Goal: Transaction & Acquisition: Purchase product/service

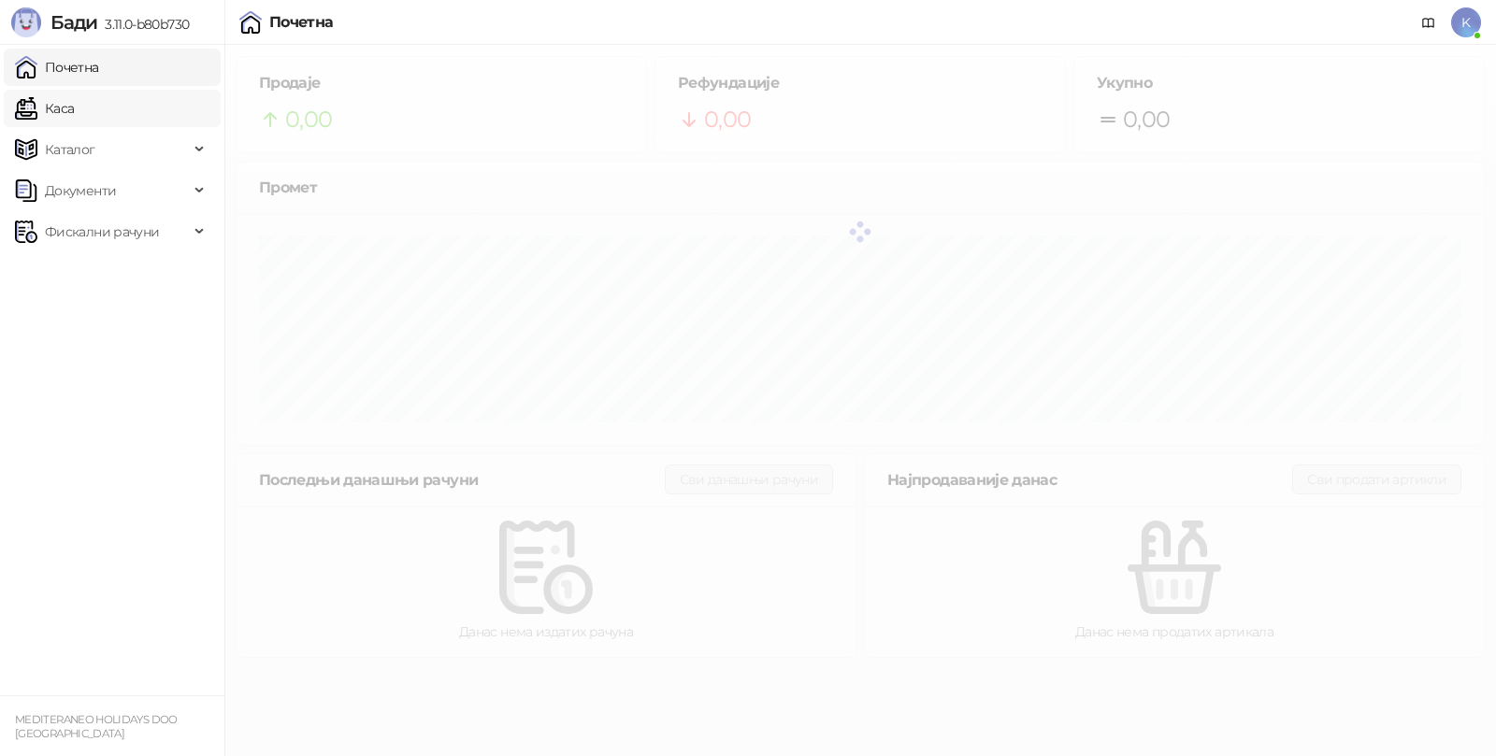
click at [60, 114] on link "Каса" at bounding box center [44, 108] width 59 height 37
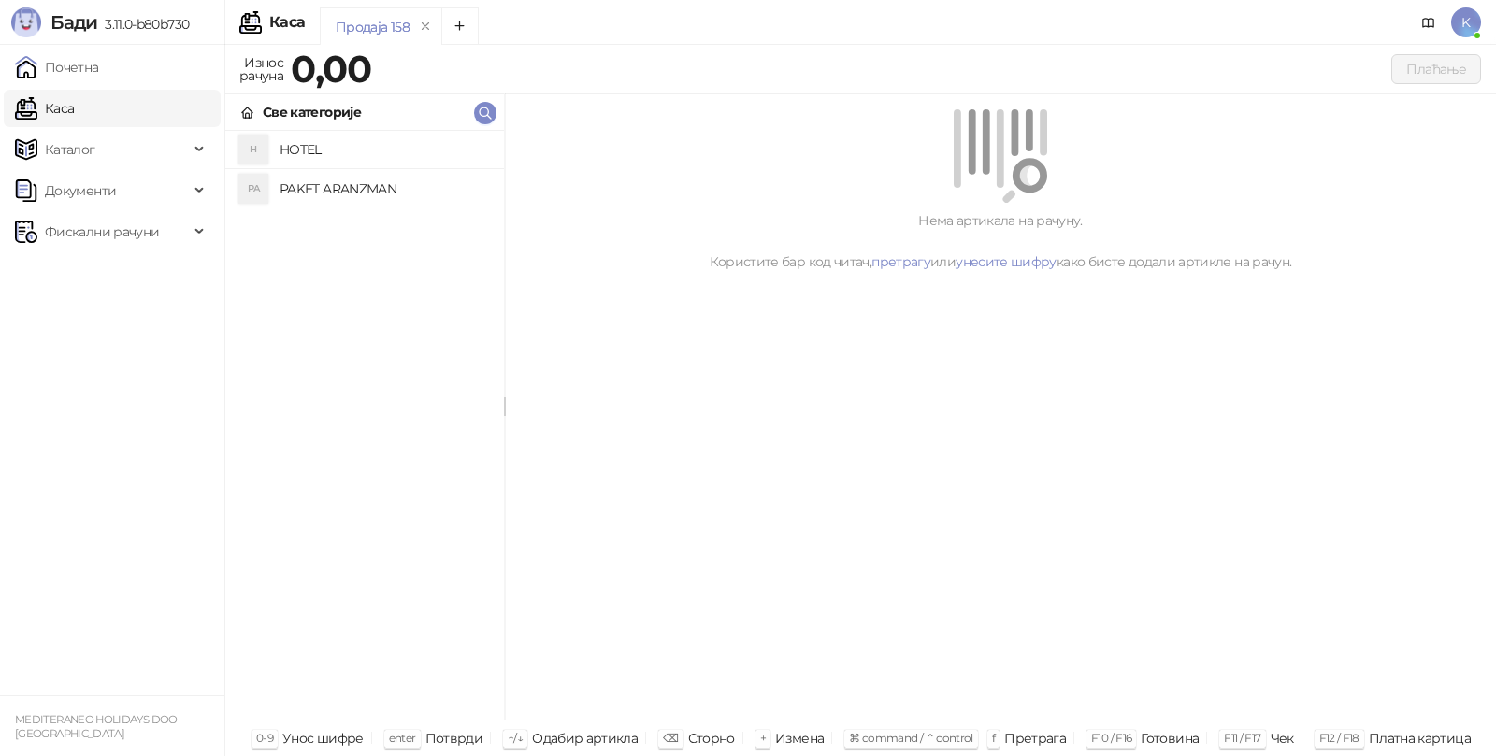
click at [334, 185] on h4 "PAKET ARANZMAN" at bounding box center [384, 189] width 209 height 30
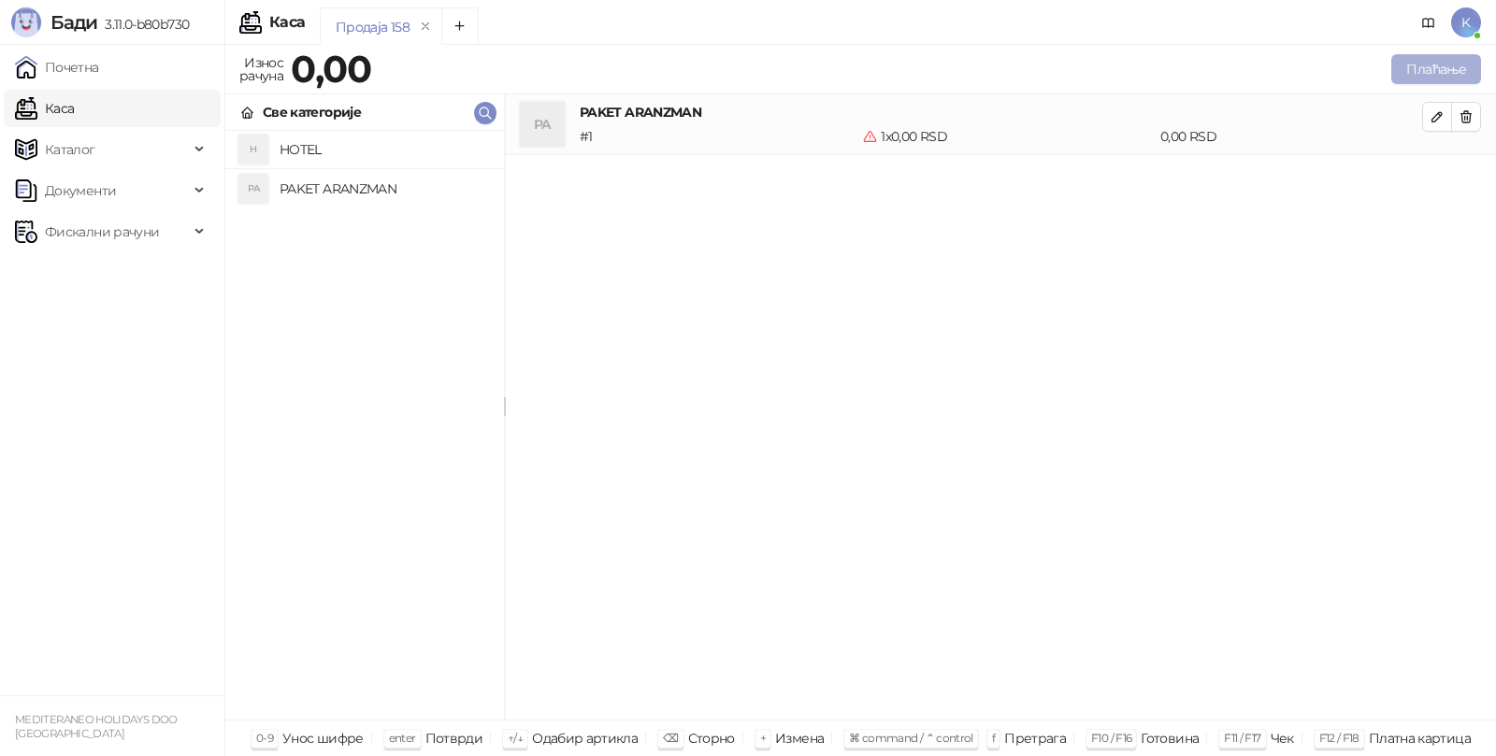
click at [1420, 72] on button "Плаћање" at bounding box center [1436, 69] width 90 height 30
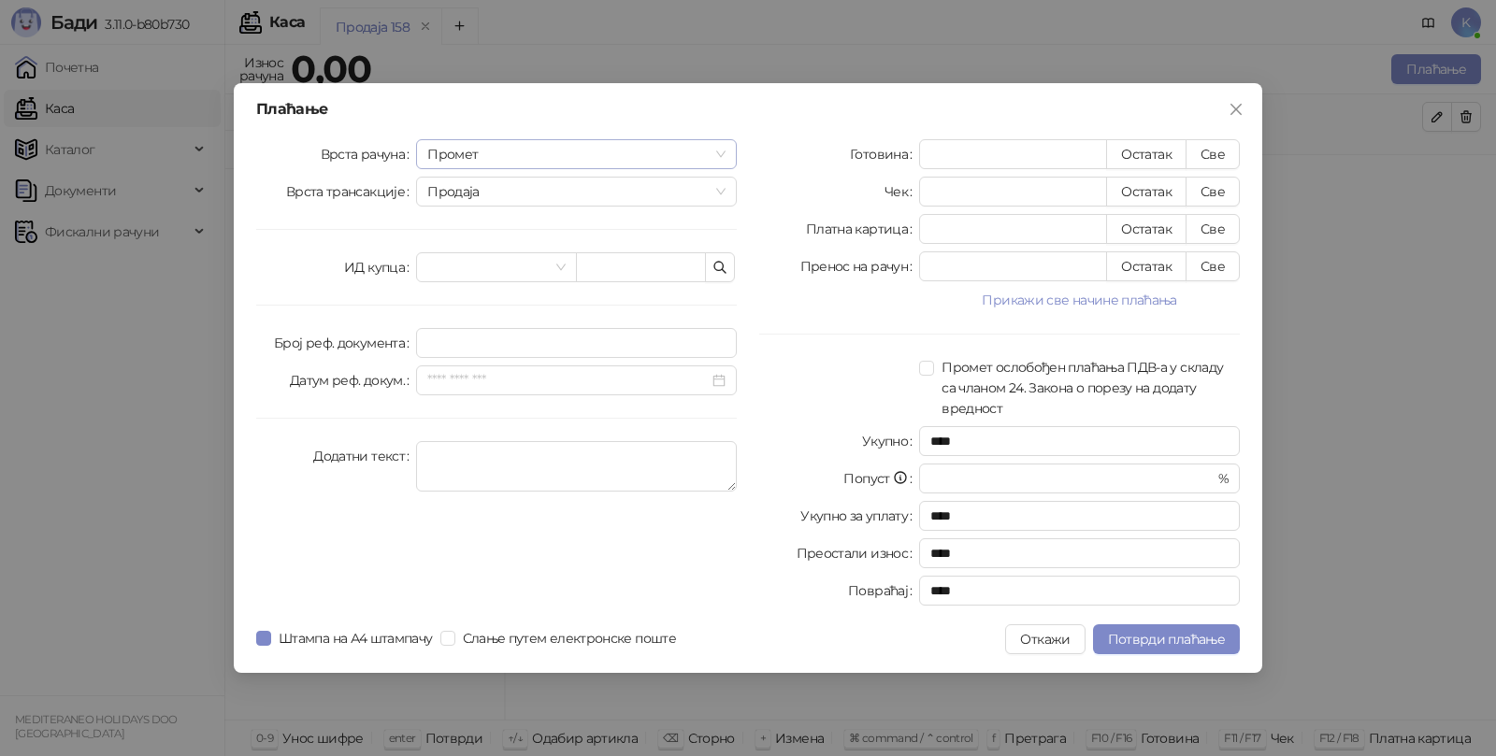
click at [465, 153] on span "Промет" at bounding box center [576, 154] width 298 height 28
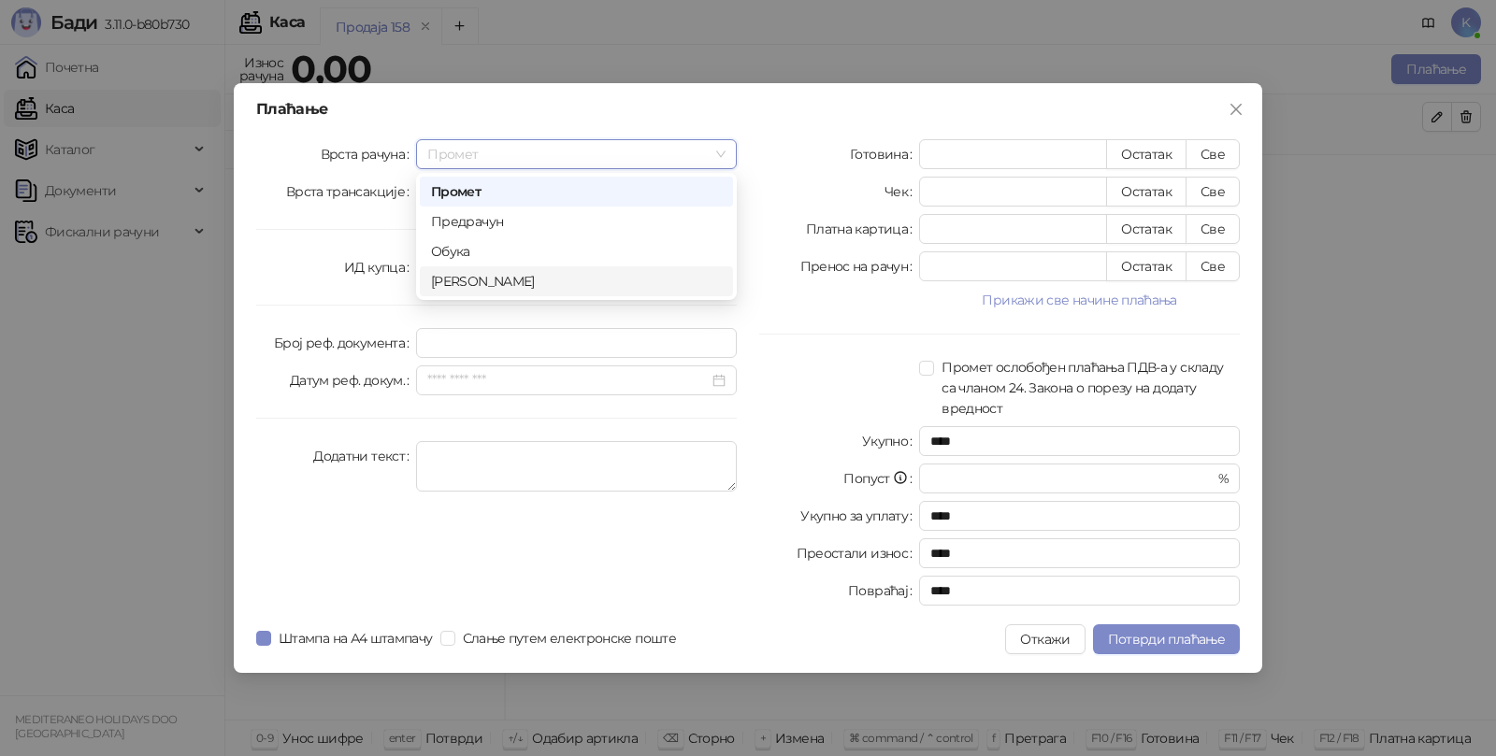
click at [466, 275] on div "[PERSON_NAME]" at bounding box center [576, 281] width 291 height 21
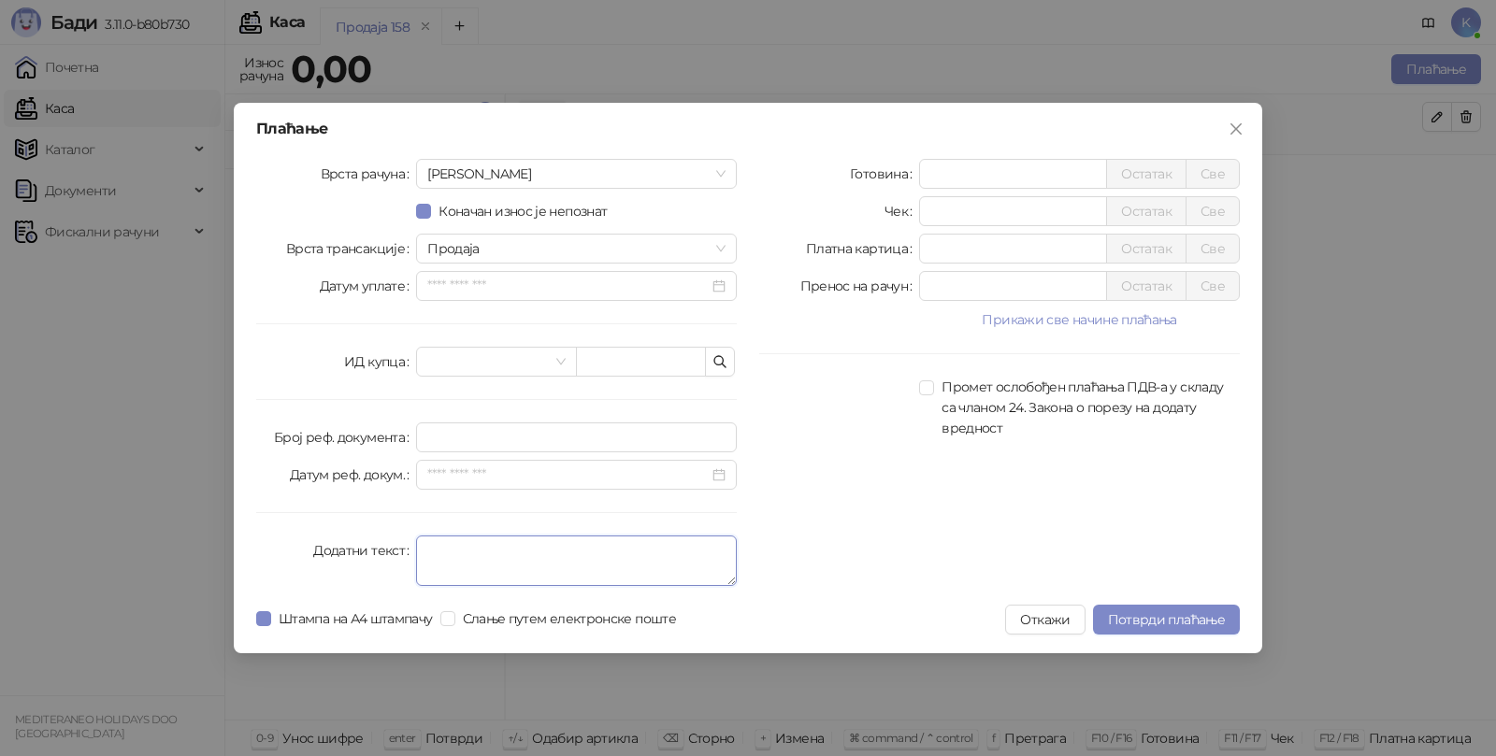
click at [473, 549] on textarea "Додатни текст" at bounding box center [576, 561] width 321 height 50
type textarea "*********"
click at [938, 169] on input "*" at bounding box center [1013, 174] width 186 height 28
type input "******"
click at [1142, 621] on span "Потврди плаћање" at bounding box center [1166, 619] width 117 height 17
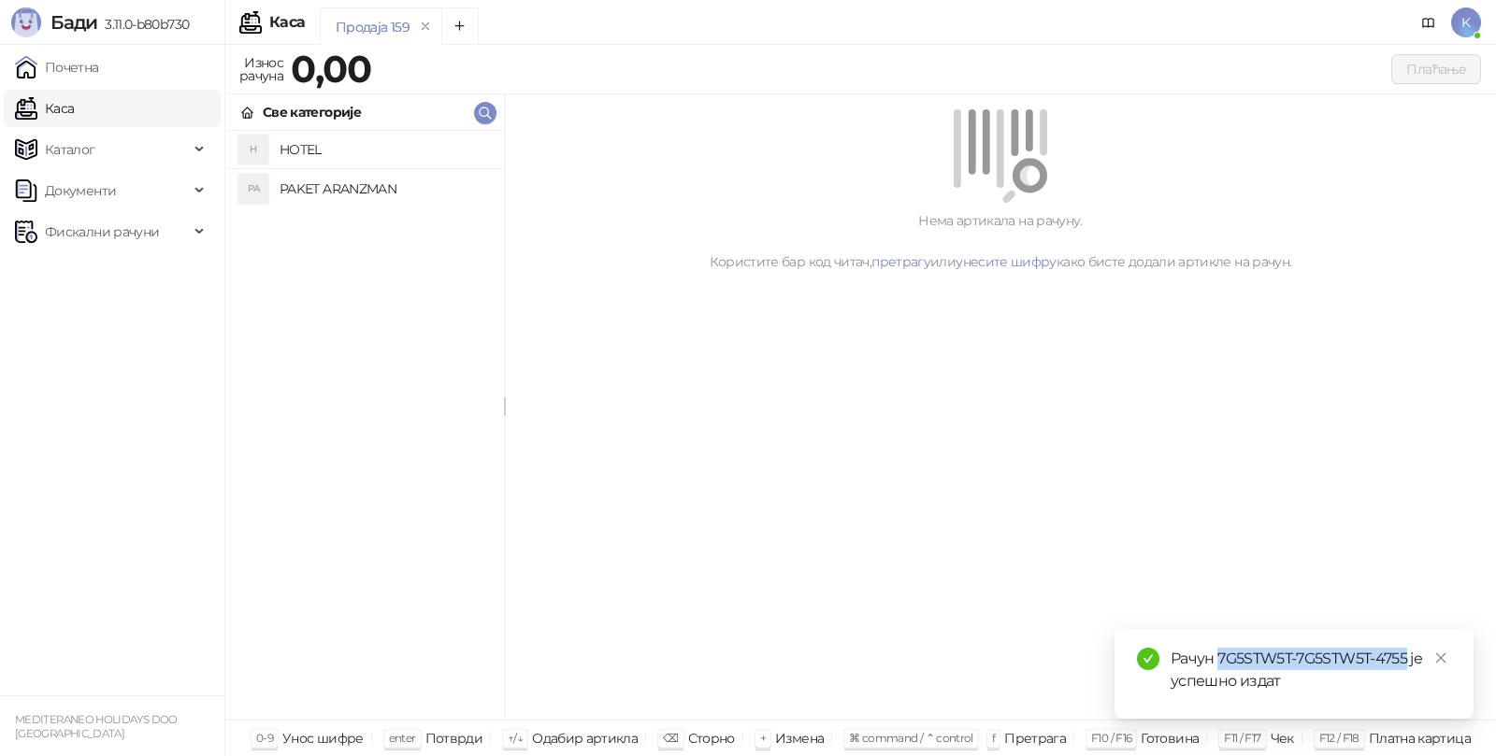
drag, startPoint x: 1218, startPoint y: 656, endPoint x: 1409, endPoint y: 660, distance: 190.7
click at [1409, 660] on div "Рачун 7G5STW5T-7G5STW5T-4755 је успешно издат" at bounding box center [1310, 670] width 280 height 45
copy div "7G5STW5T-7G5STW5T-4755"
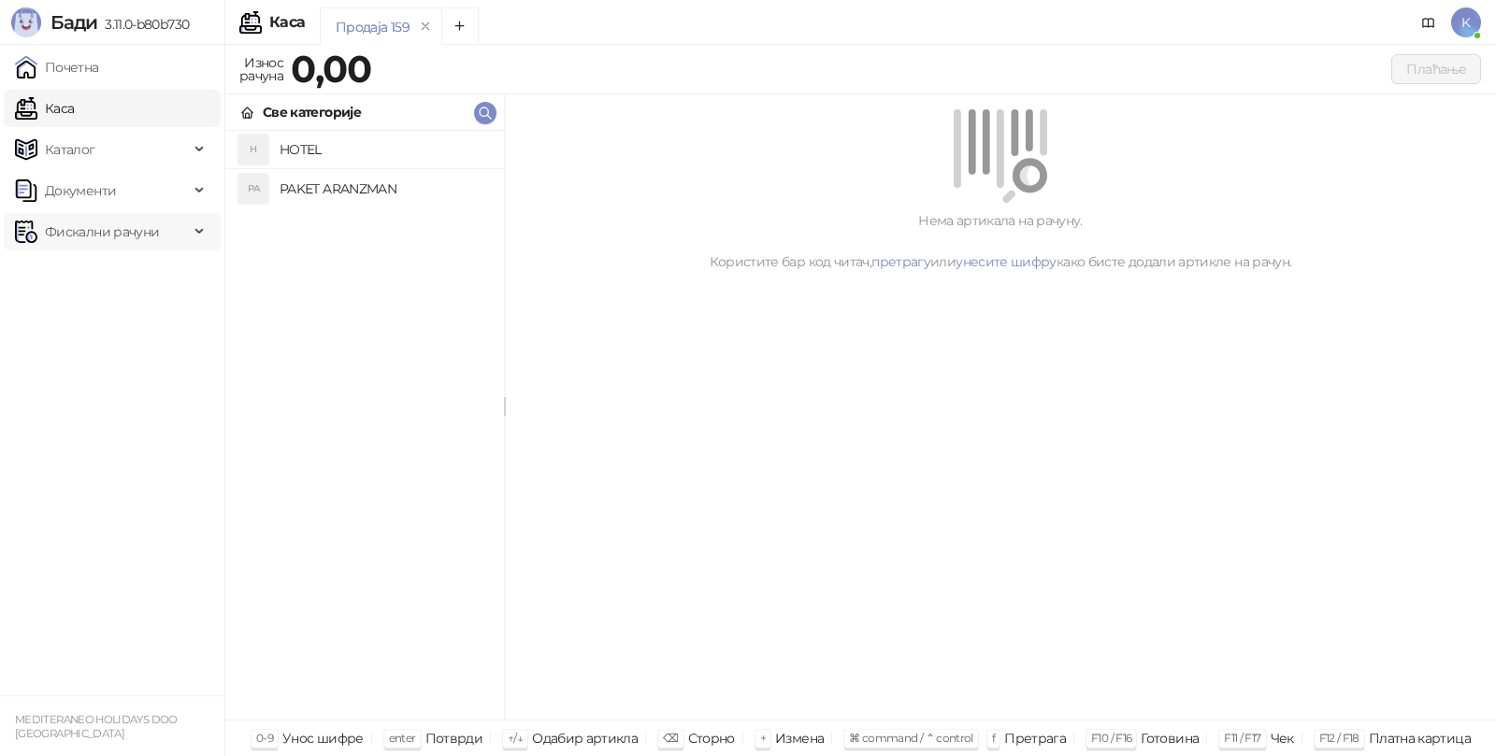
click at [125, 221] on span "Фискални рачуни" at bounding box center [102, 231] width 114 height 37
click at [126, 279] on link "Издати рачуни" at bounding box center [84, 272] width 125 height 37
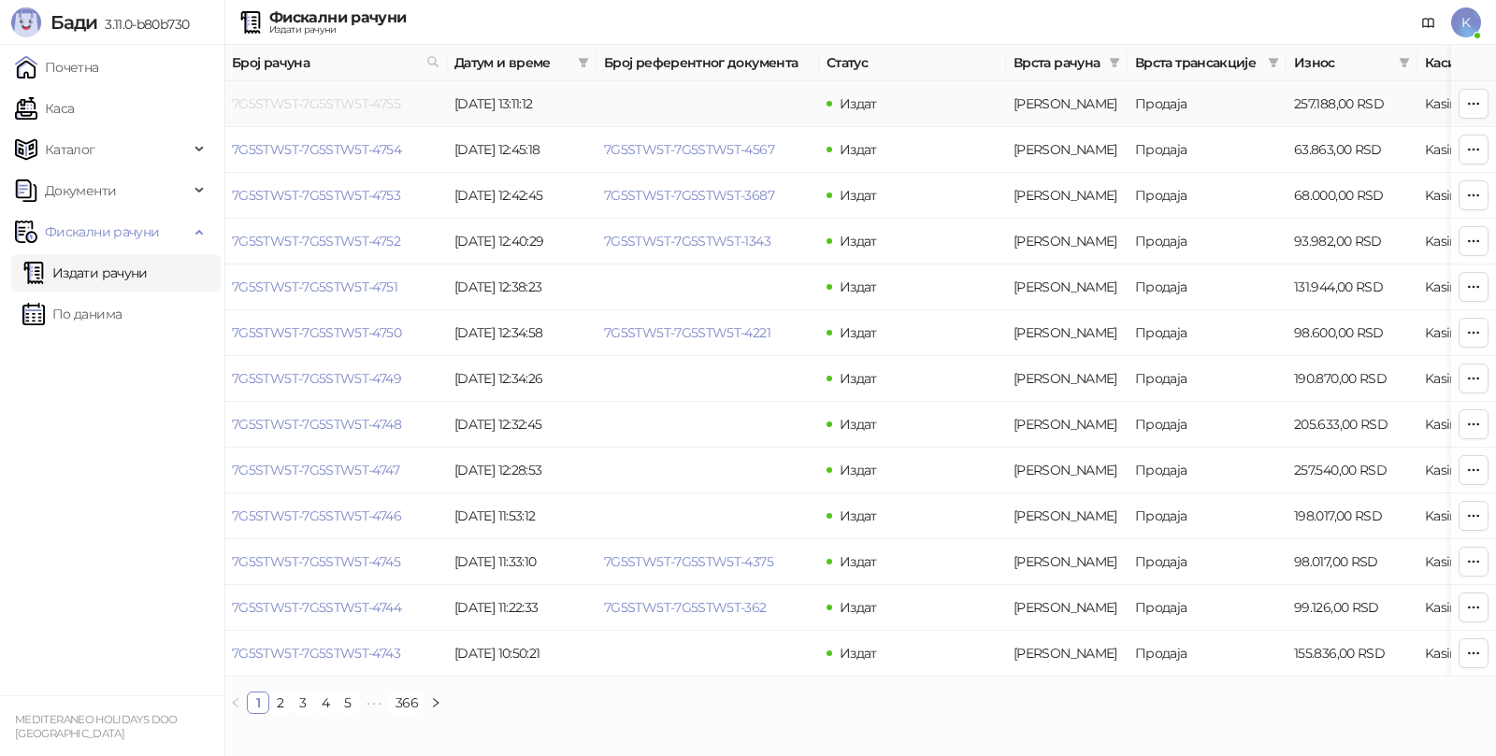
click at [316, 101] on link "7G5STW5T-7G5STW5T-4755" at bounding box center [316, 103] width 168 height 17
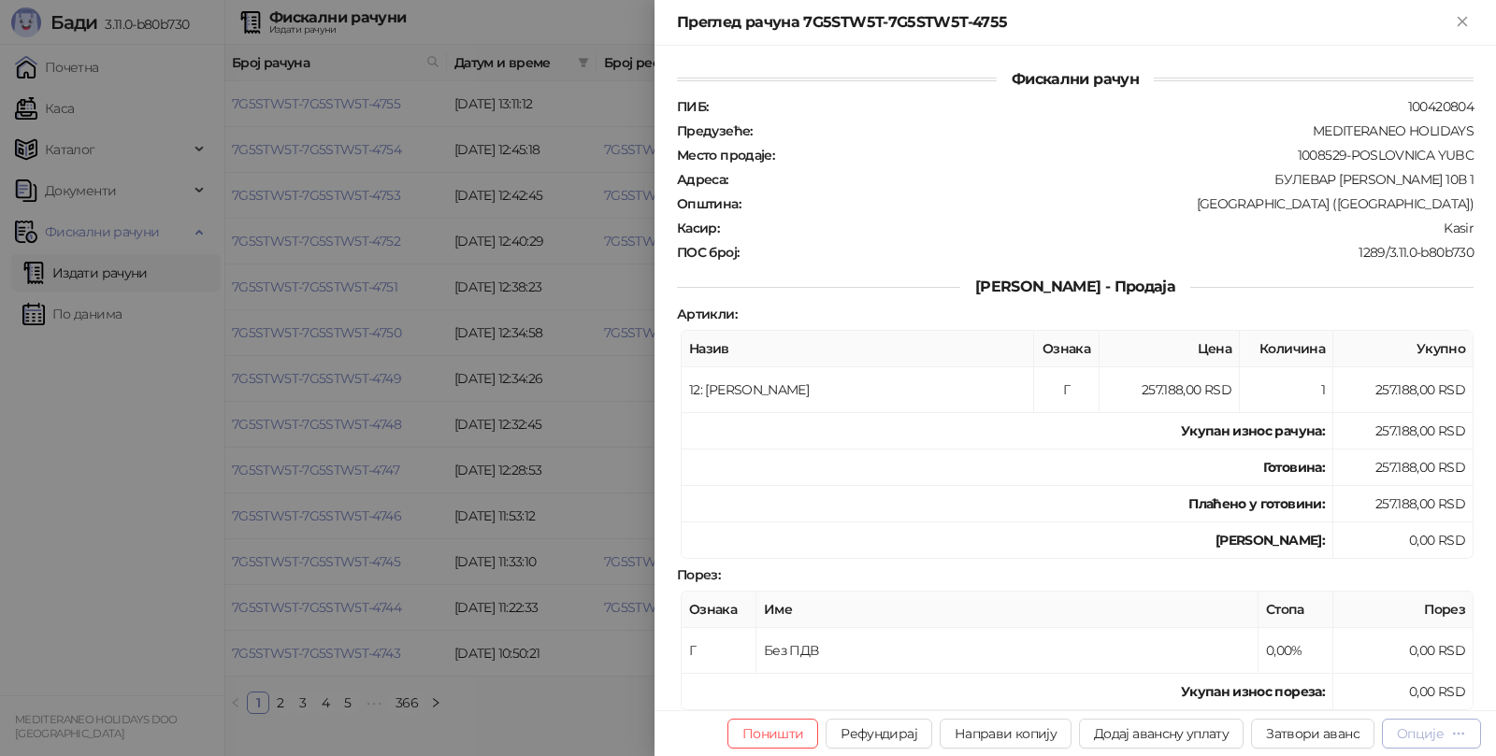
click at [1413, 734] on div "Опције" at bounding box center [1420, 733] width 47 height 17
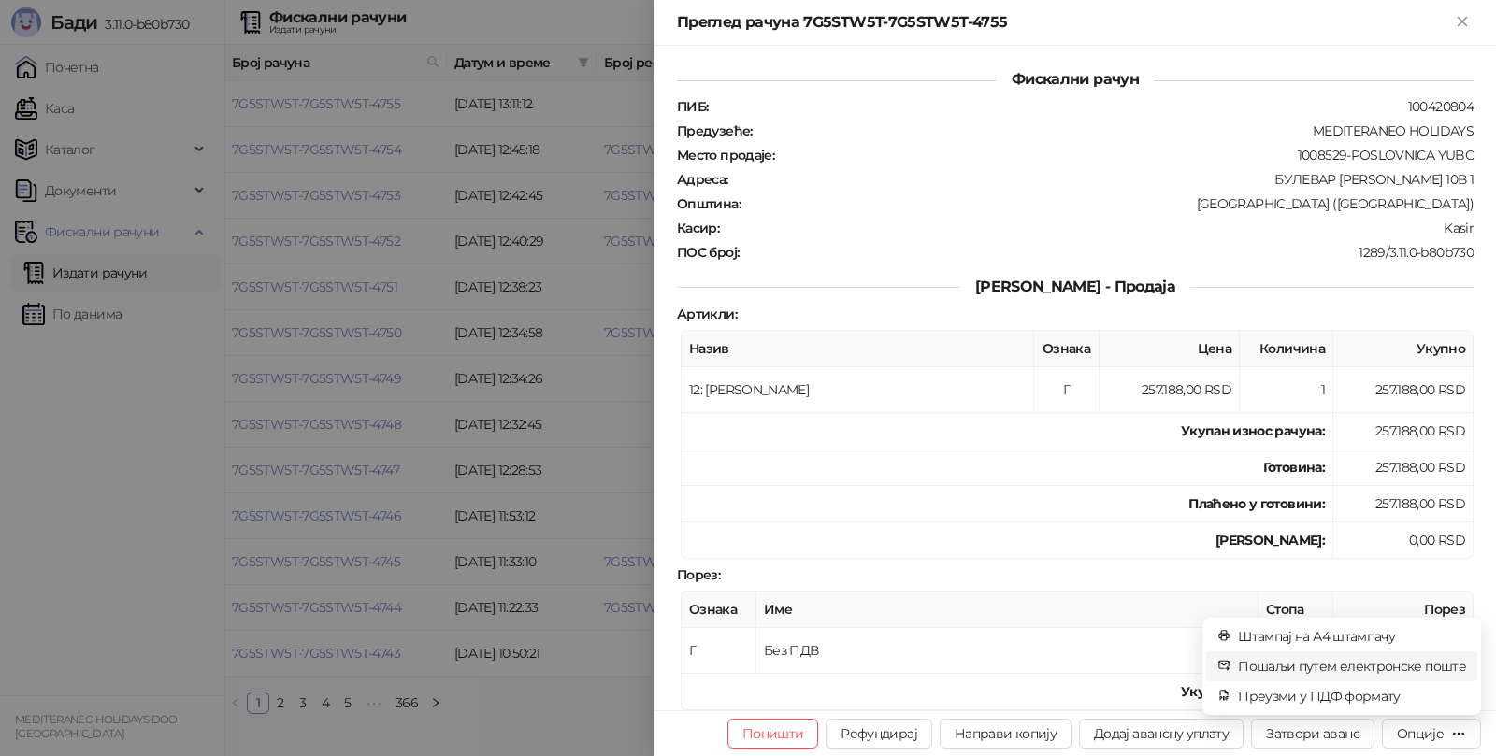
click at [1327, 667] on span "Пошаљи путем електронске поште" at bounding box center [1352, 666] width 228 height 21
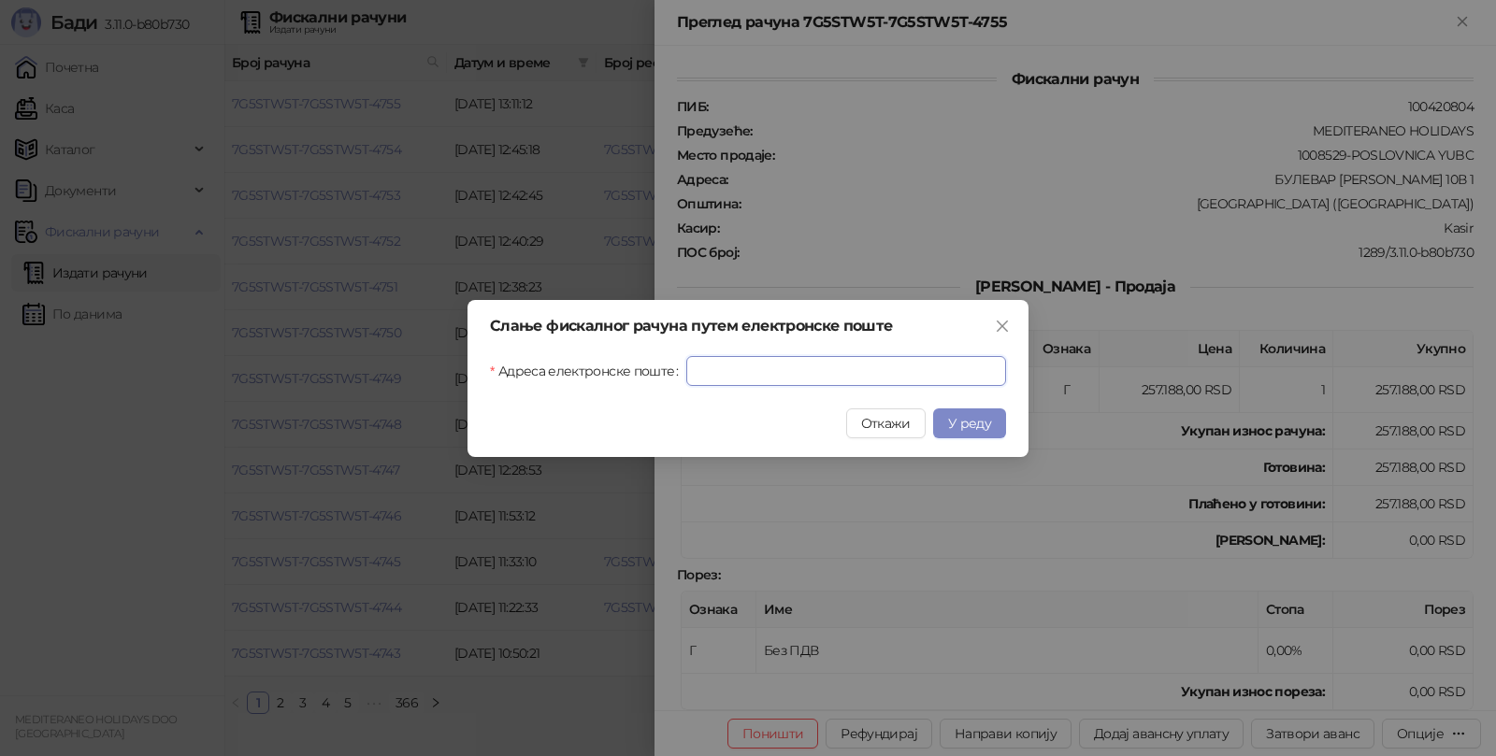
click at [842, 369] on input "Адреса електронске поште" at bounding box center [846, 371] width 320 height 30
paste input "**********"
type input "**********"
click at [971, 433] on button "У реду" at bounding box center [969, 424] width 73 height 30
